Goal: Information Seeking & Learning: Find specific fact

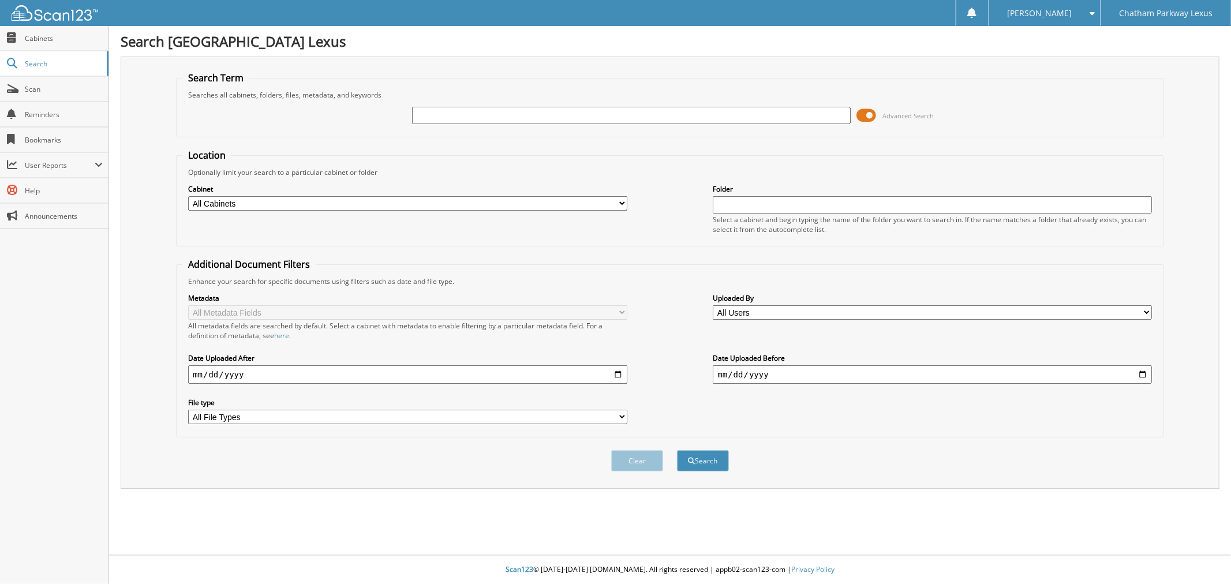
click at [440, 113] on input "text" at bounding box center [631, 115] width 438 height 17
type input "l25727"
click at [677, 450] on button "Search" at bounding box center [703, 460] width 52 height 21
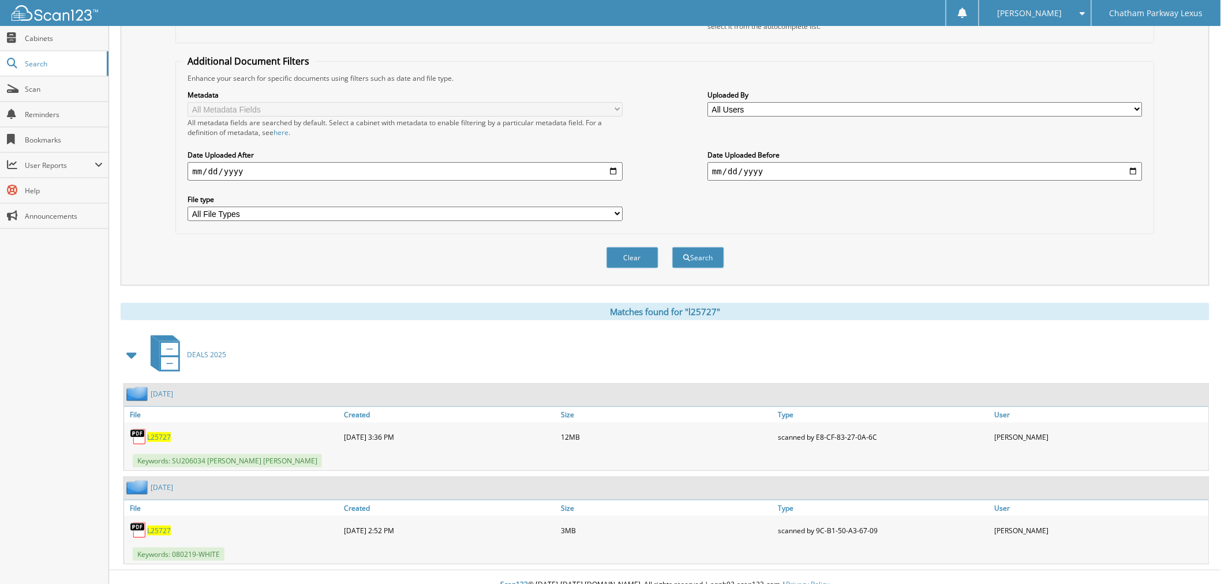
scroll to position [206, 0]
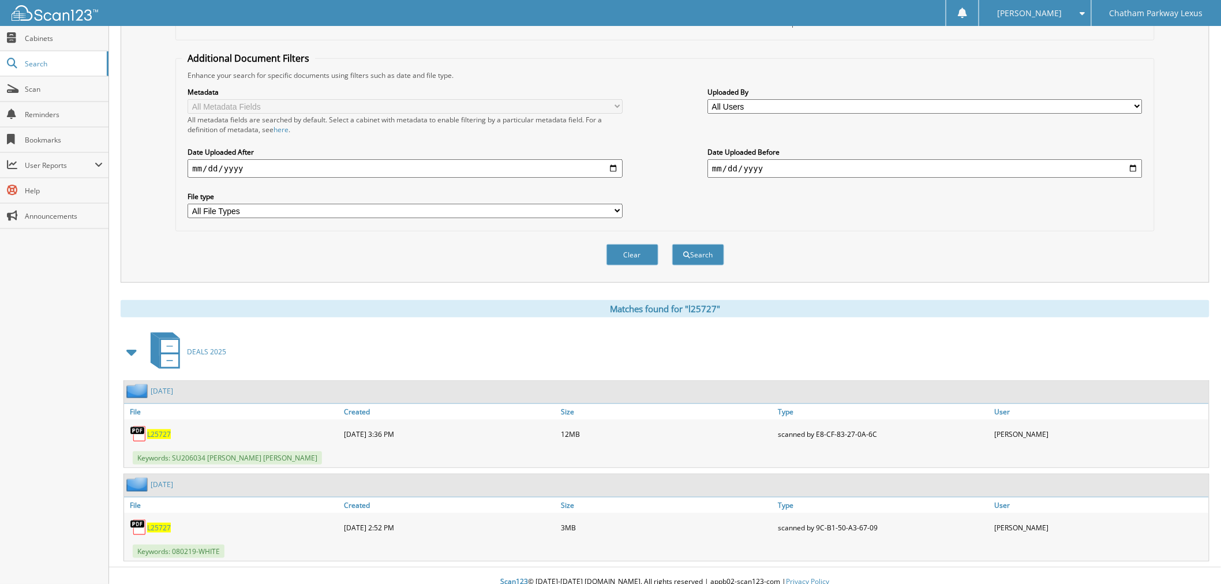
click at [158, 429] on span "L25727" at bounding box center [159, 434] width 24 height 10
